Goal: Complete application form

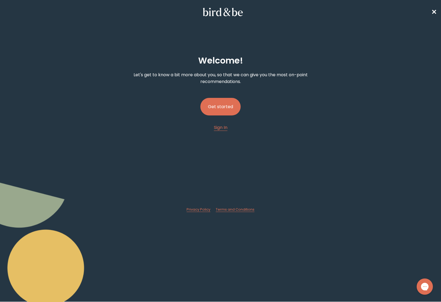
click at [230, 112] on button "Get started" at bounding box center [220, 107] width 40 height 18
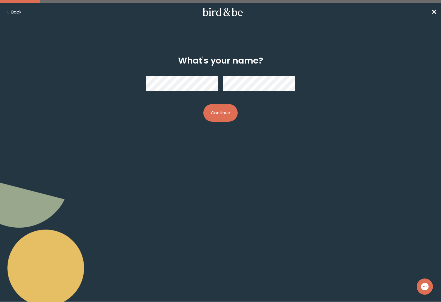
click at [0, 302] on nordpass-autofill-portal at bounding box center [0, 302] width 0 height 0
click at [217, 111] on button "Continue" at bounding box center [220, 113] width 34 height 18
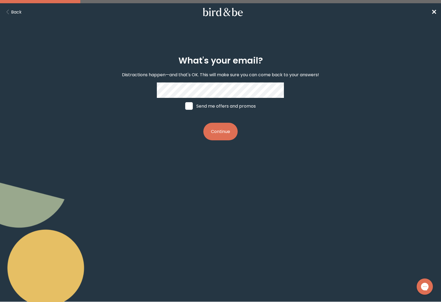
click at [213, 105] on label "Send me offers and promos" at bounding box center [220, 106] width 81 height 16
click at [185, 106] on input "Send me offers and promos" at bounding box center [185, 106] width 0 height 0
checkbox input "true"
click at [218, 131] on button "Continue" at bounding box center [220, 132] width 34 height 18
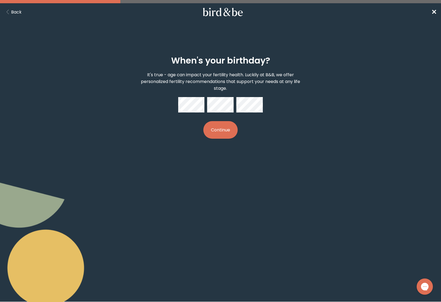
click at [229, 127] on button "Continue" at bounding box center [220, 130] width 34 height 18
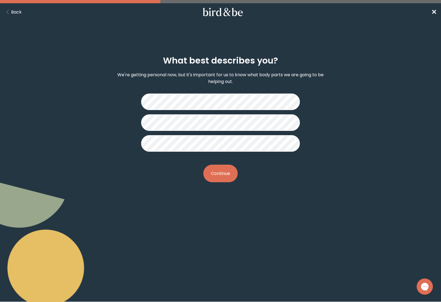
click at [221, 181] on button "Continue" at bounding box center [220, 174] width 34 height 18
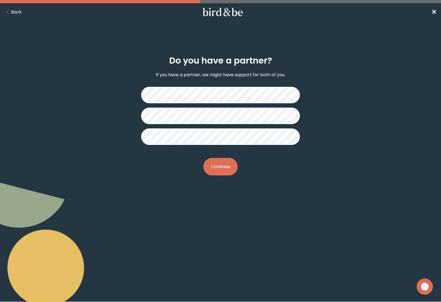
click at [225, 162] on button "Continue" at bounding box center [220, 167] width 34 height 18
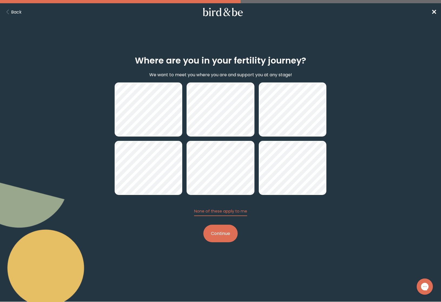
click at [229, 233] on button "Continue" at bounding box center [220, 234] width 34 height 18
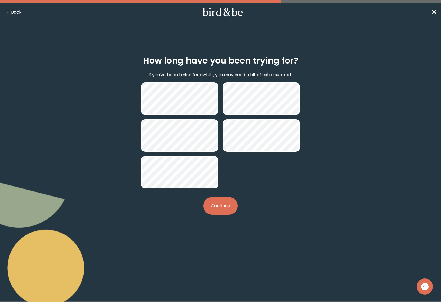
click at [224, 210] on button "Continue" at bounding box center [220, 206] width 34 height 18
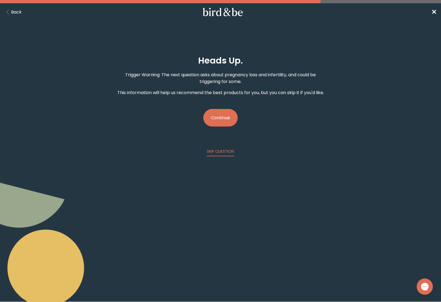
click at [229, 112] on button "Continue" at bounding box center [220, 118] width 34 height 18
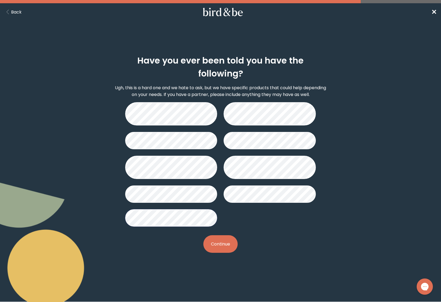
click at [216, 245] on button "Continue" at bounding box center [220, 244] width 34 height 18
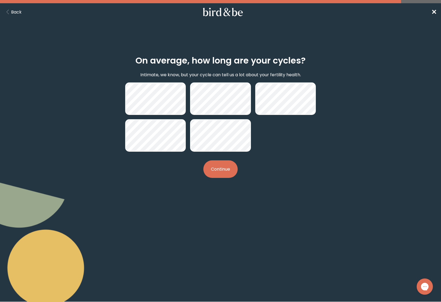
click at [226, 173] on button "Continue" at bounding box center [220, 169] width 34 height 18
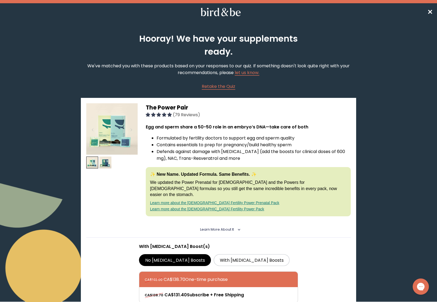
click at [108, 127] on img at bounding box center [111, 128] width 51 height 51
click at [223, 227] on span "Learn More About it" at bounding box center [217, 229] width 34 height 5
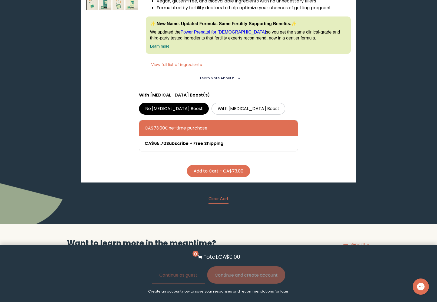
scroll to position [1478, 0]
